Goal: Information Seeking & Learning: Check status

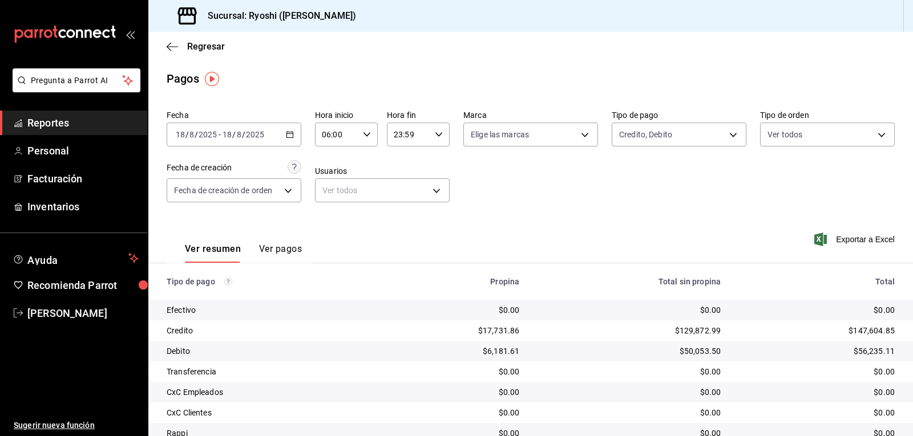
click at [289, 136] on icon "button" at bounding box center [290, 135] width 8 height 8
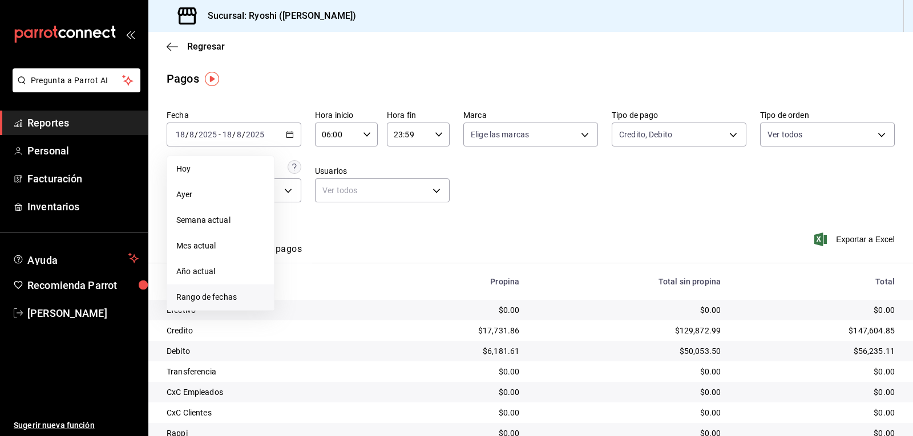
click at [222, 294] on span "Rango de fechas" at bounding box center [220, 298] width 88 height 12
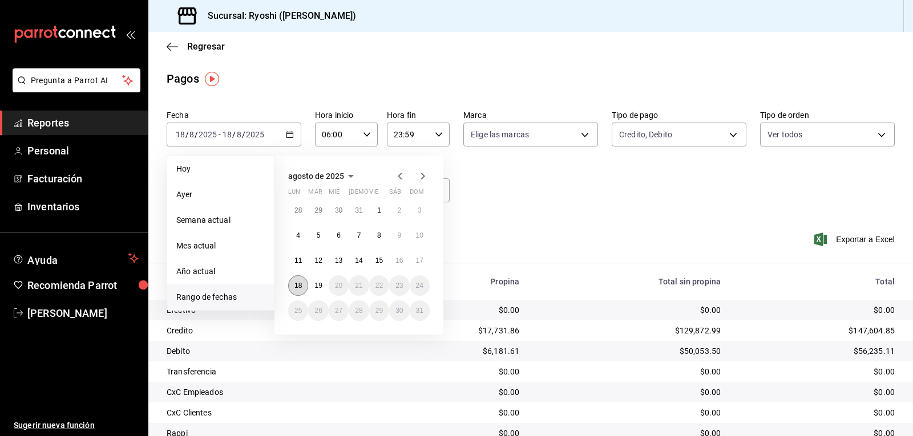
click at [297, 284] on abbr "18" at bounding box center [297, 286] width 7 height 8
click at [317, 286] on abbr "19" at bounding box center [317, 286] width 7 height 8
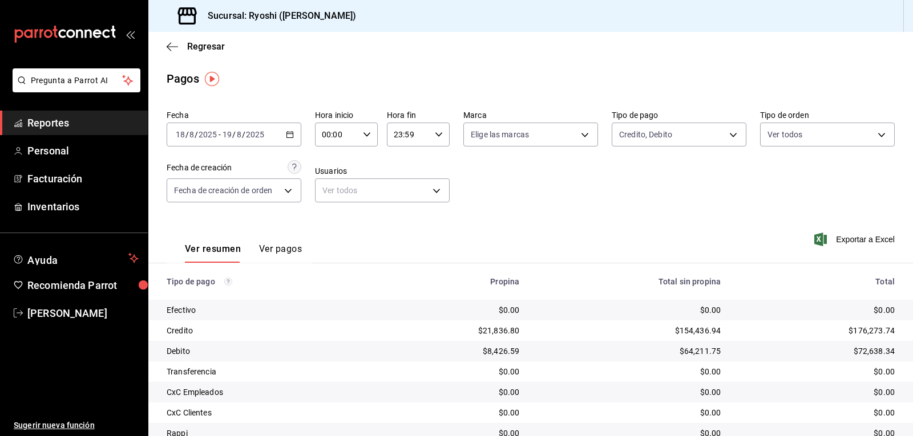
click at [364, 131] on icon "button" at bounding box center [367, 135] width 8 height 8
click at [326, 211] on span "06" at bounding box center [328, 213] width 13 height 9
type input "06:00"
click at [593, 220] on div at bounding box center [456, 218] width 913 height 436
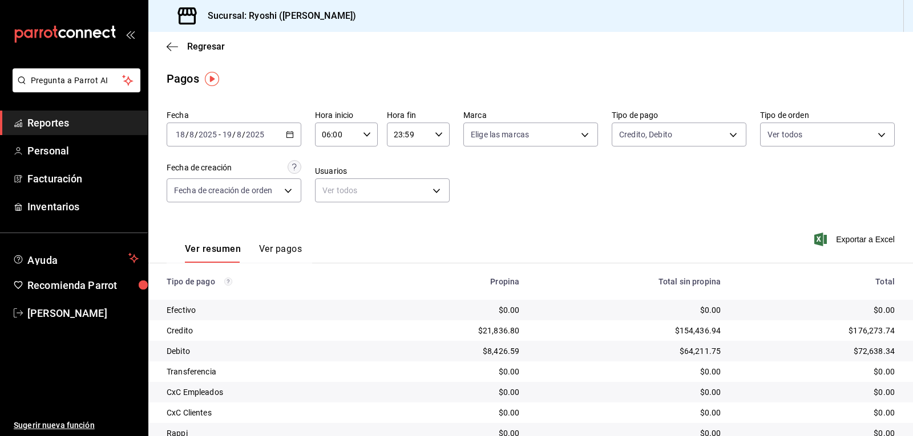
click at [605, 131] on div "Fecha [DATE] [DATE] - [DATE] [DATE] Hora inicio 06:00 Hora inicio Hora fin 23:5…" at bounding box center [531, 161] width 728 height 111
click at [72, 123] on span "Reportes" at bounding box center [82, 122] width 111 height 15
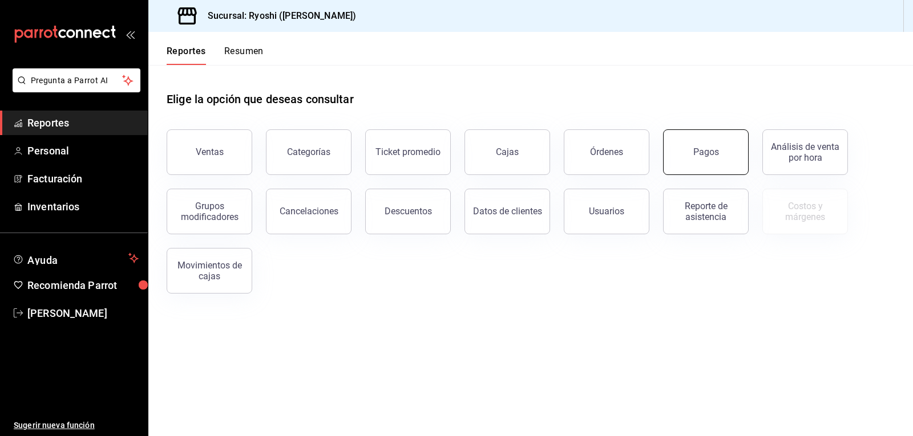
click at [714, 159] on button "Pagos" at bounding box center [706, 153] width 86 height 46
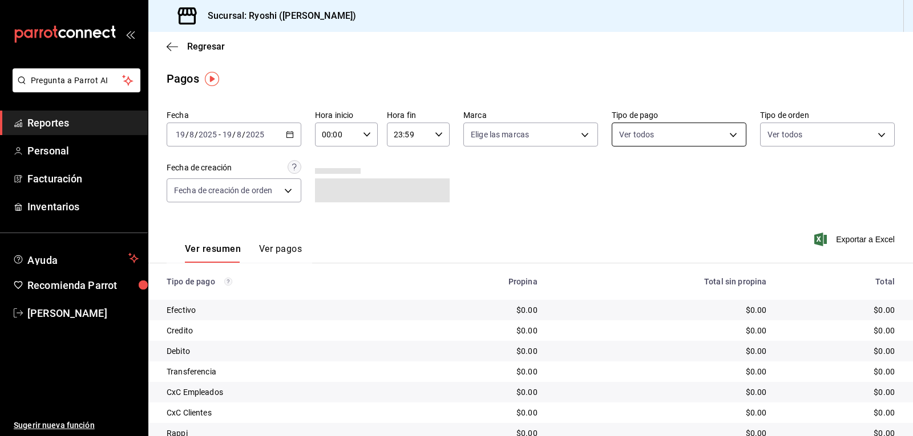
click at [727, 135] on body "Pregunta a Parrot AI Reportes Personal Facturación Inventarios Ayuda Recomienda…" at bounding box center [456, 218] width 913 height 436
click at [625, 172] on label at bounding box center [621, 175] width 15 height 17
click at [624, 172] on input "checkbox" at bounding box center [619, 175] width 10 height 10
checkbox input "false"
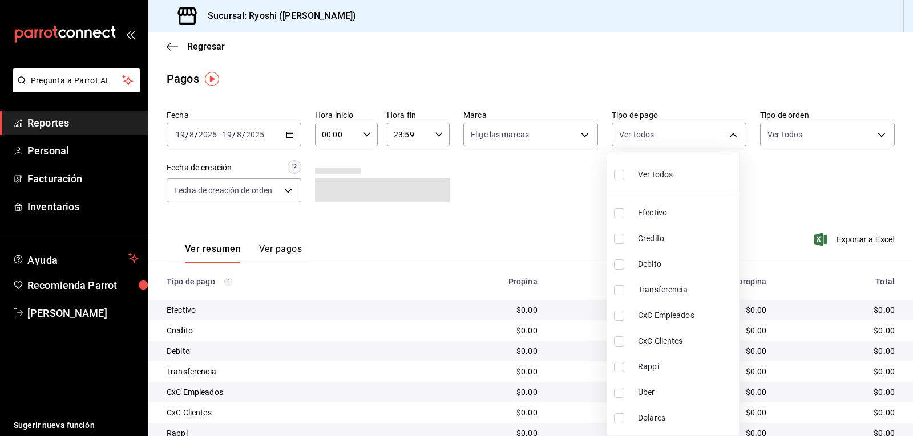
checkbox input "false"
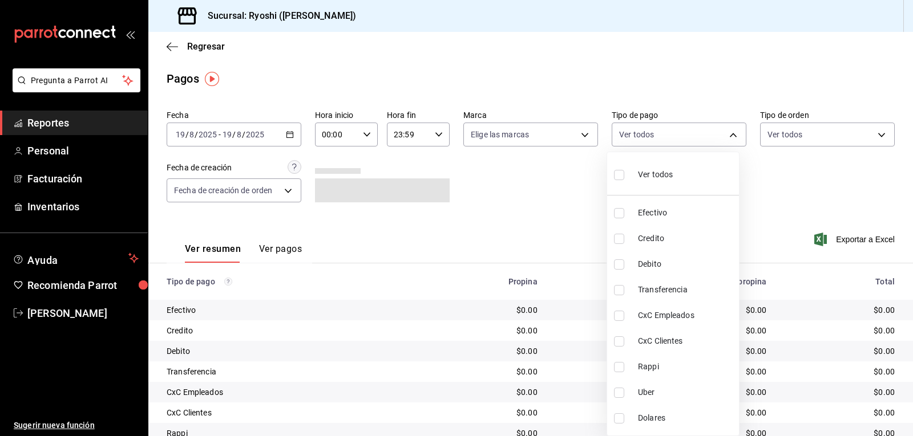
checkbox input "false"
click at [617, 175] on input "checkbox" at bounding box center [619, 175] width 10 height 10
checkbox input "true"
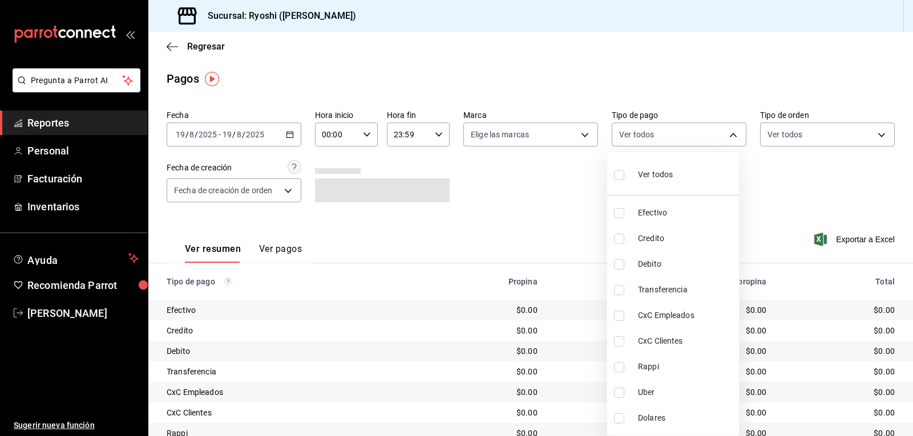
type input "789b4605-08e0-4dfe-9865-94468e2c17aa,9b0685d2-7f5d-4ede-a6b4-58a2ffcbf3cd,4fc1f…"
checkbox input "true"
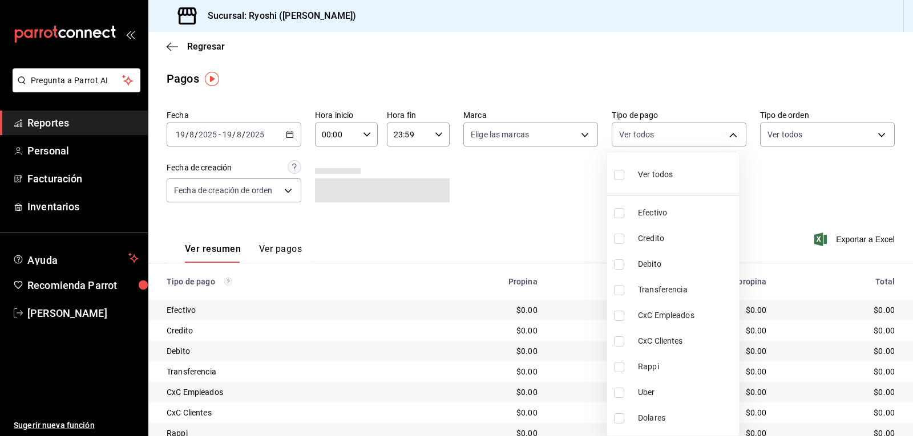
checkbox input "true"
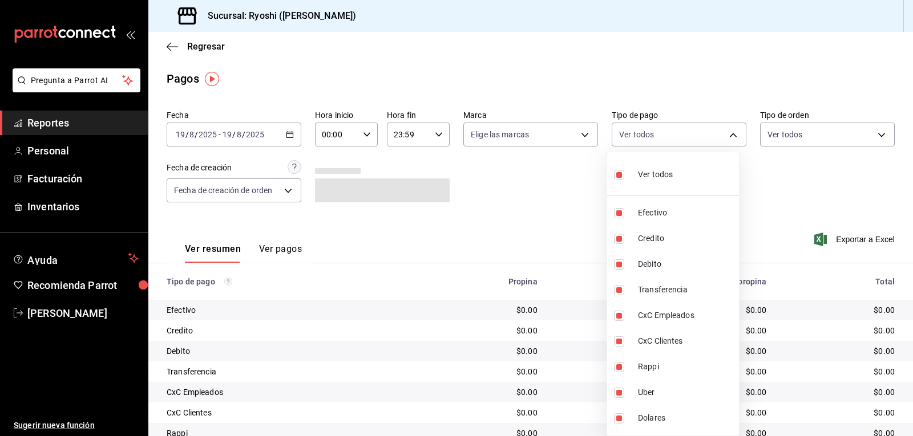
click at [289, 189] on div at bounding box center [456, 218] width 913 height 436
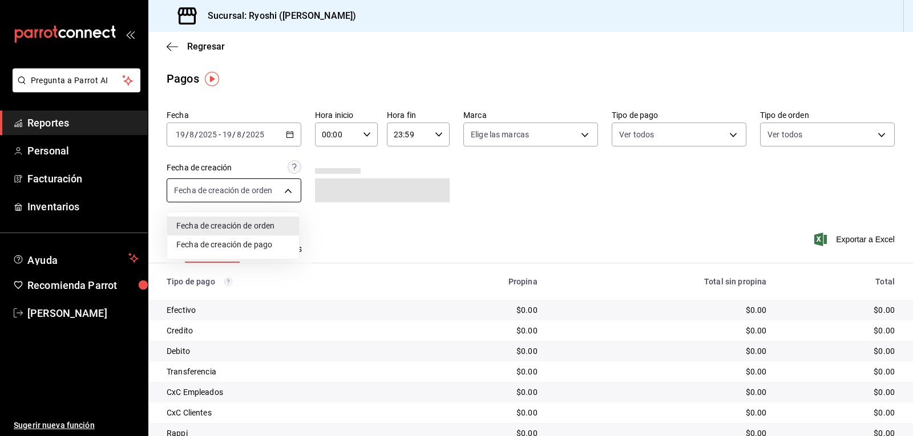
click at [288, 191] on body "Pregunta a Parrot AI Reportes Personal Facturación Inventarios Ayuda Recomienda…" at bounding box center [456, 218] width 913 height 436
click at [286, 191] on div at bounding box center [456, 218] width 913 height 436
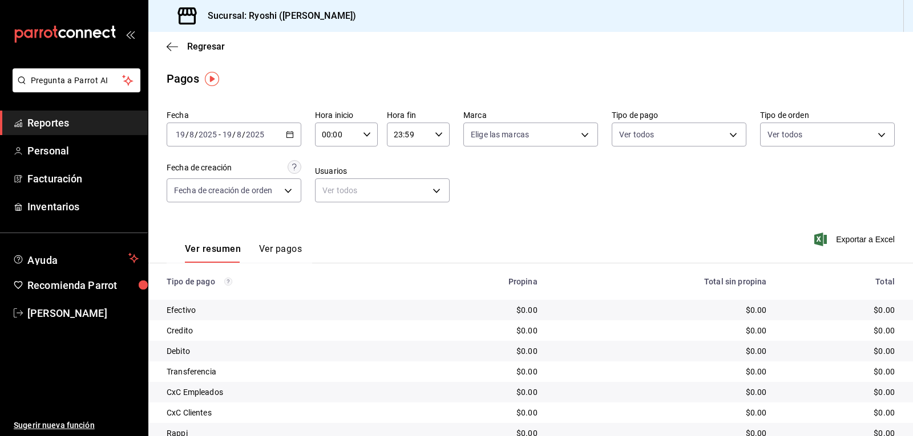
click at [288, 137] on icon "button" at bounding box center [290, 135] width 8 height 8
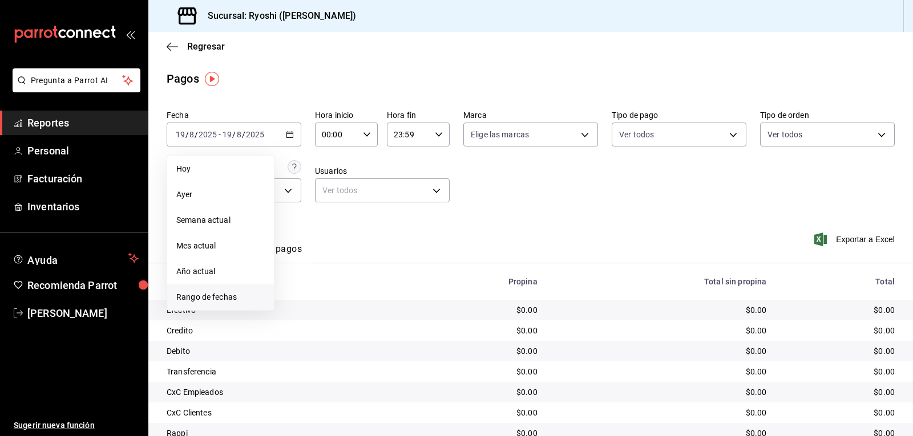
click at [223, 291] on li "Rango de fechas" at bounding box center [220, 298] width 107 height 26
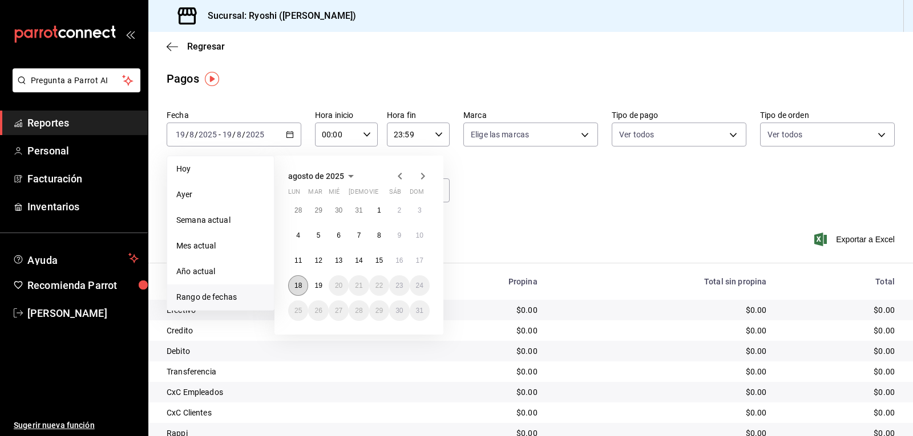
click at [297, 289] on abbr "18" at bounding box center [297, 286] width 7 height 8
click at [317, 286] on abbr "19" at bounding box center [317, 286] width 7 height 8
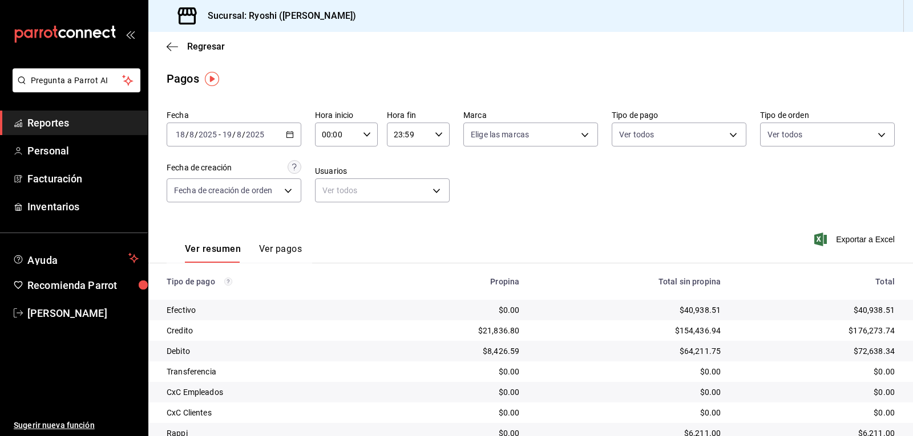
click at [369, 131] on div "00:00 Hora inicio" at bounding box center [346, 135] width 63 height 24
click at [327, 184] on span "05" at bounding box center [328, 186] width 13 height 9
type input "05:00"
click at [604, 251] on div at bounding box center [456, 218] width 913 height 436
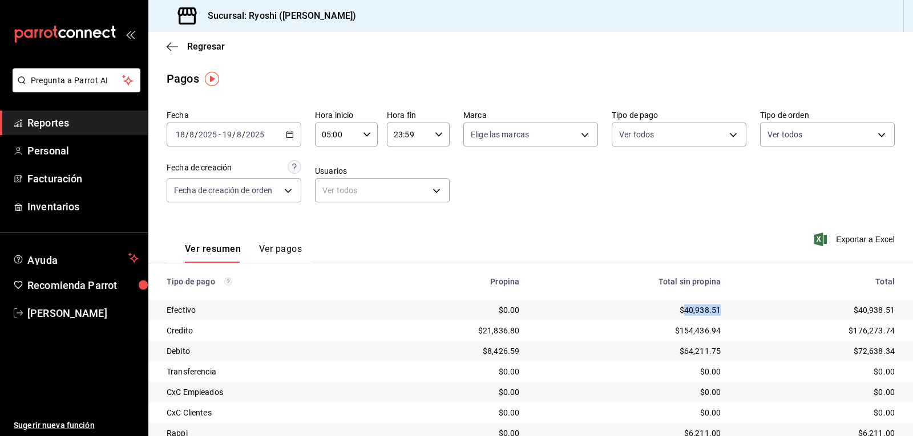
drag, startPoint x: 676, startPoint y: 308, endPoint x: 716, endPoint y: 308, distance: 39.9
click at [716, 308] on td "$40,938.51" at bounding box center [628, 310] width 201 height 21
copy div "40,938.51"
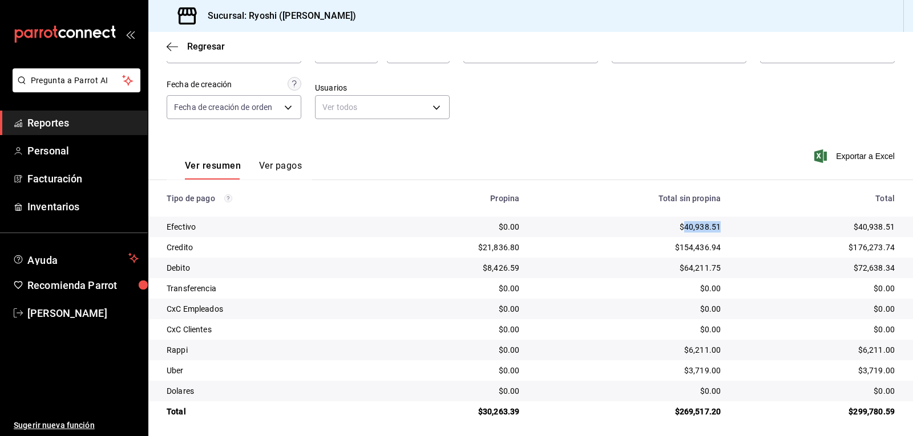
scroll to position [88, 0]
